Goal: Transaction & Acquisition: Purchase product/service

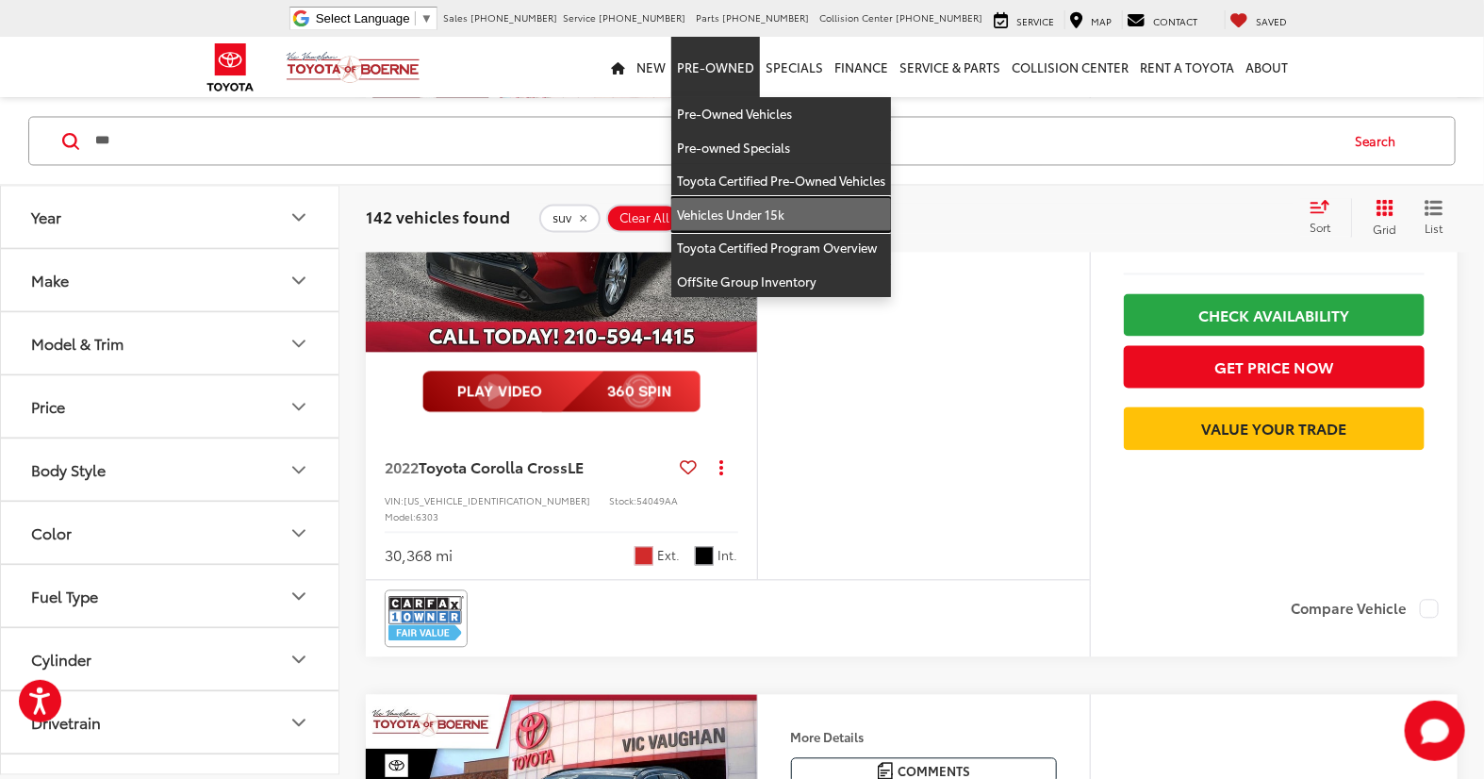
click at [730, 201] on link "Vehicles Under 15k" at bounding box center [781, 215] width 220 height 34
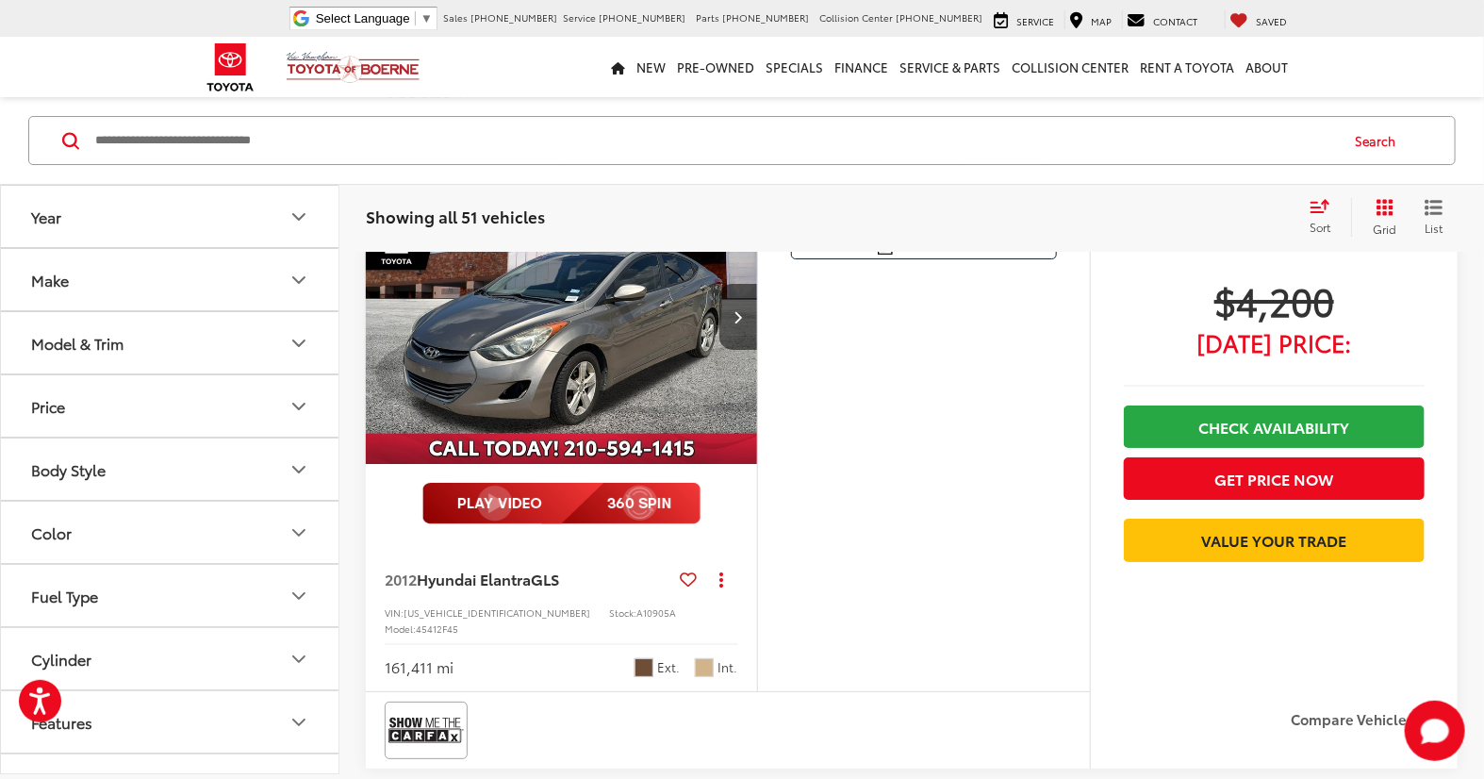
scroll to position [7165, 0]
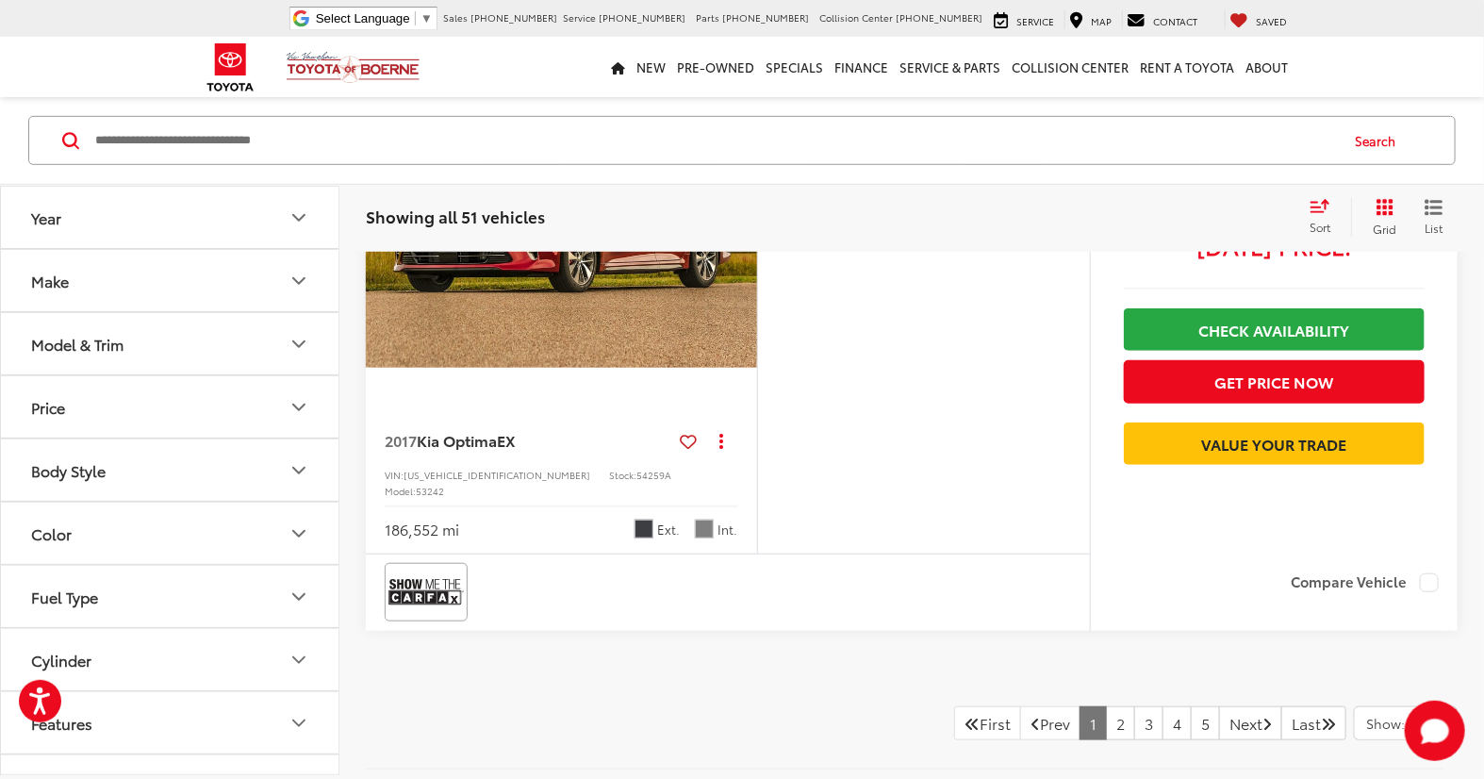
click at [531, 143] on input "Search by Make, Model, or Keyword" at bounding box center [715, 140] width 1244 height 45
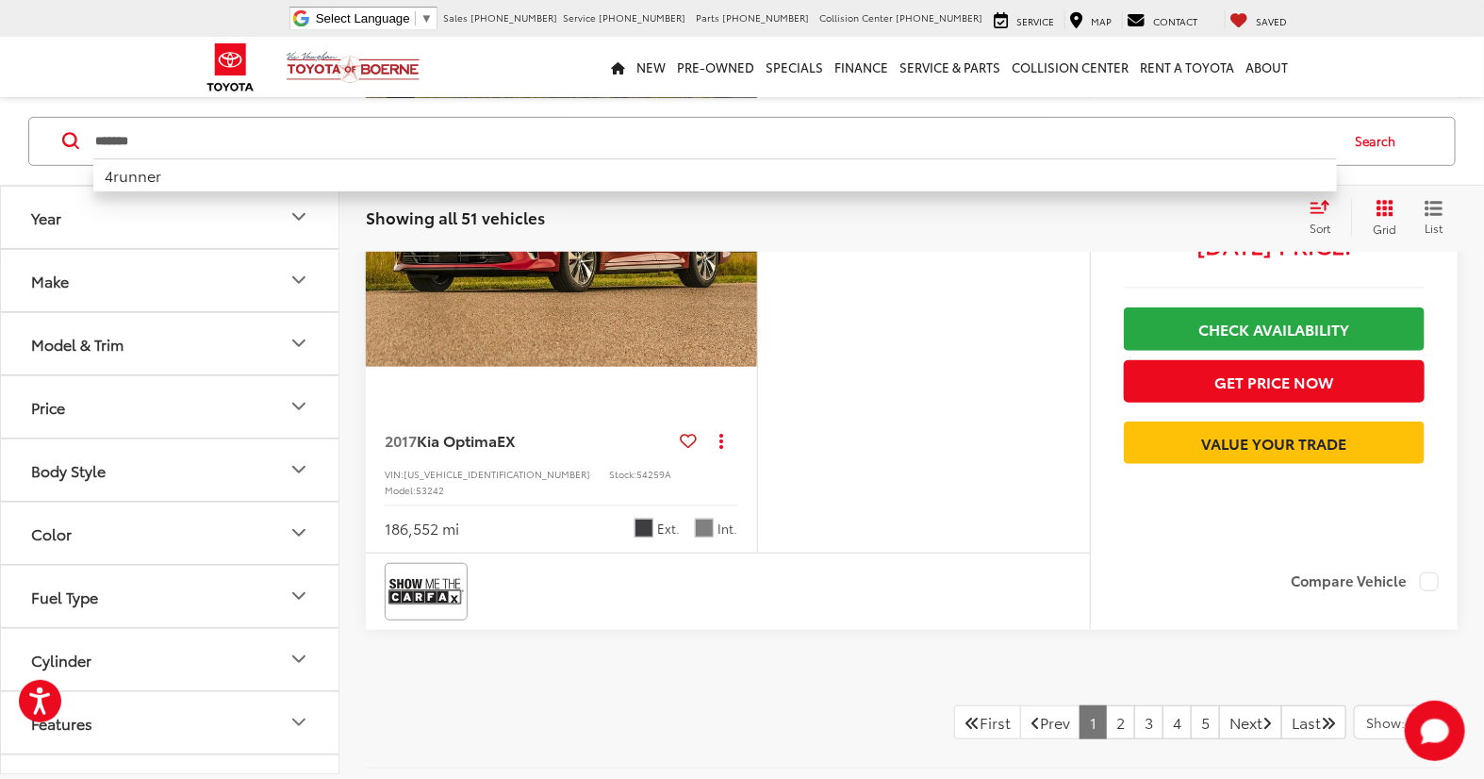
type input "*******"
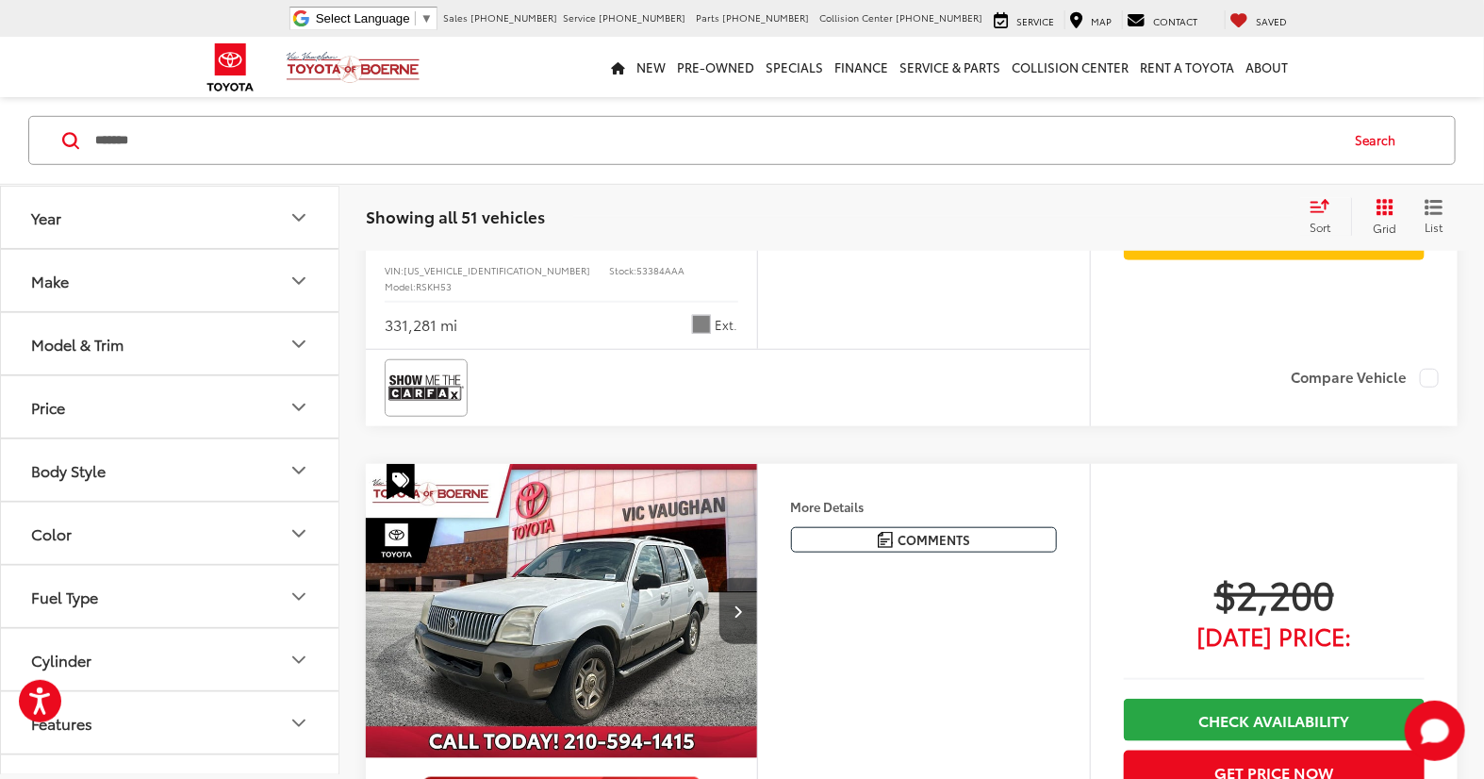
scroll to position [164, 0]
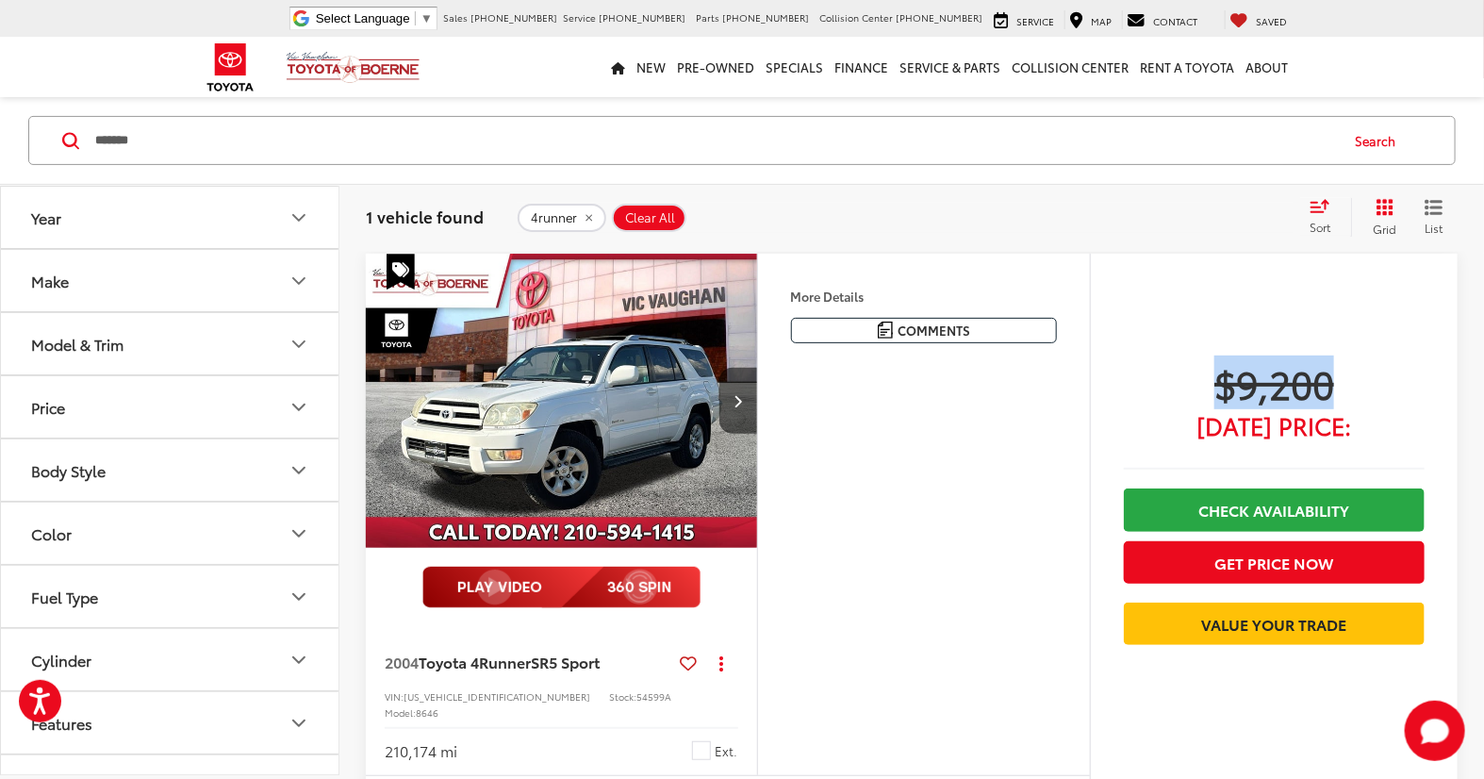
drag, startPoint x: 1200, startPoint y: 392, endPoint x: 1337, endPoint y: 392, distance: 136.7
click at [1337, 392] on span "$9,200" at bounding box center [1274, 382] width 301 height 47
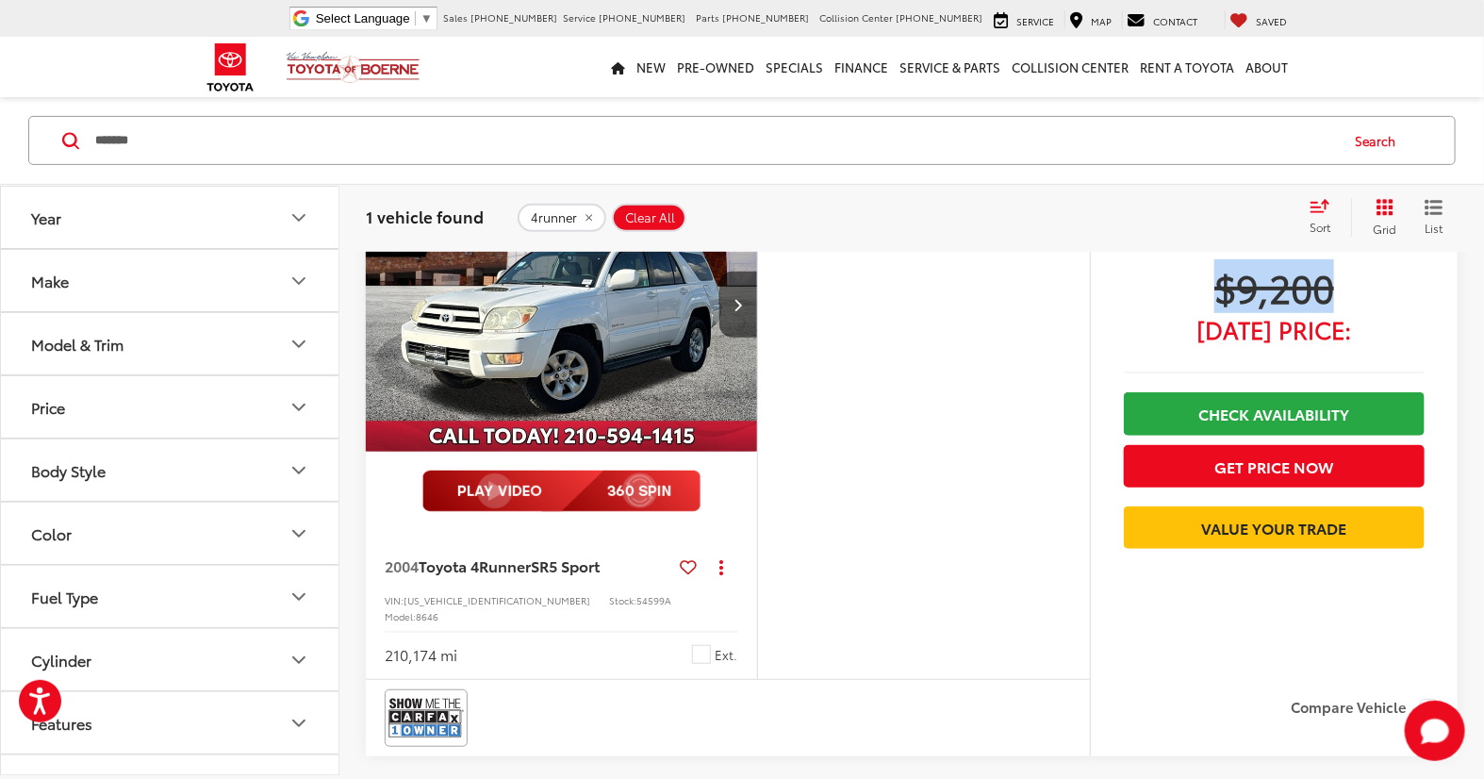
scroll to position [478, 0]
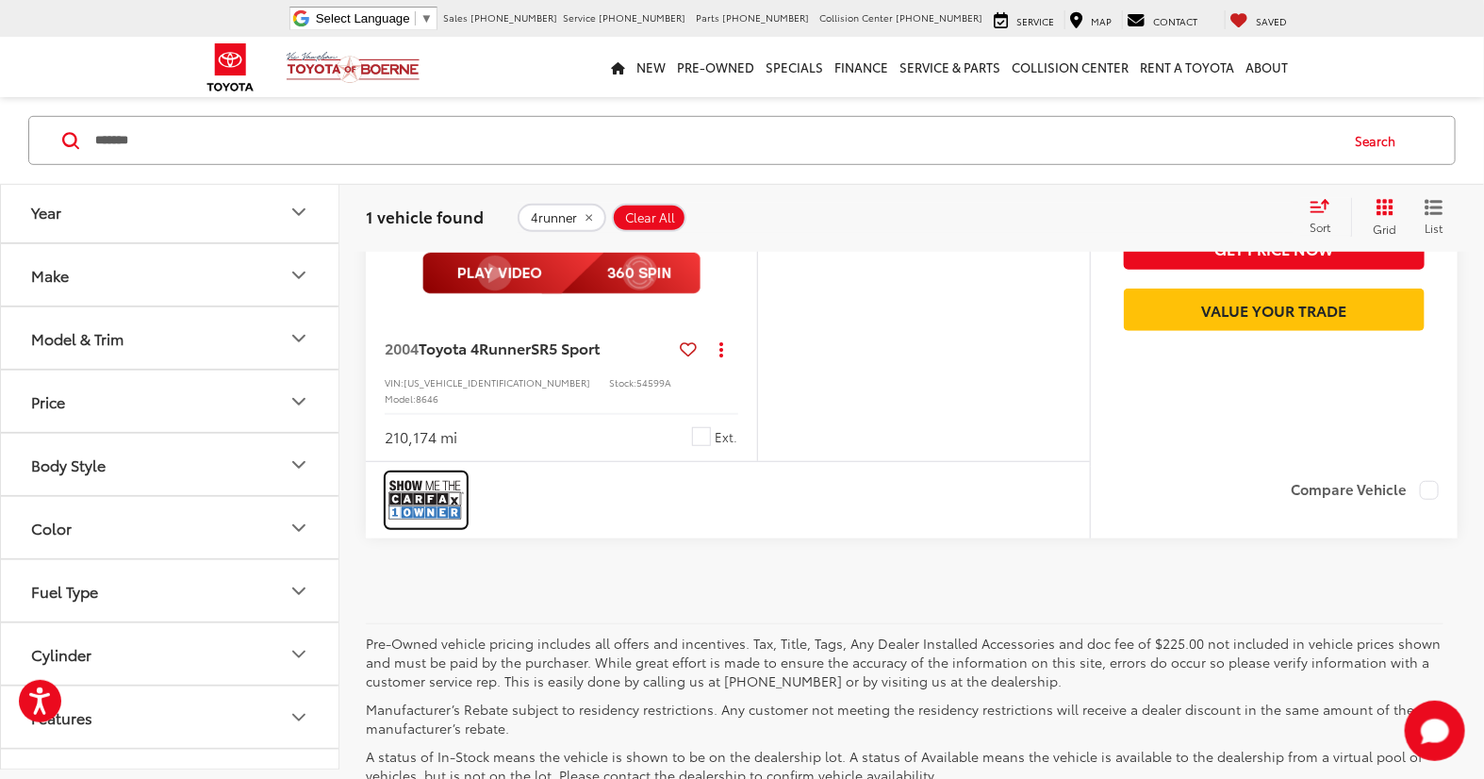
click at [428, 490] on img at bounding box center [426, 500] width 75 height 50
